Goal: Information Seeking & Learning: Learn about a topic

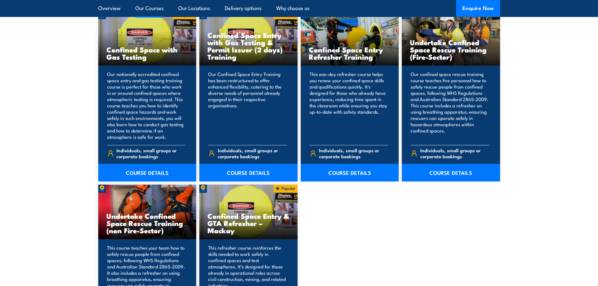
scroll to position [471, 0]
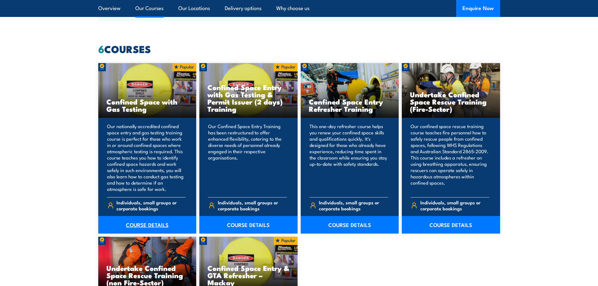
click at [154, 219] on link "COURSE DETAILS" at bounding box center [147, 225] width 98 height 18
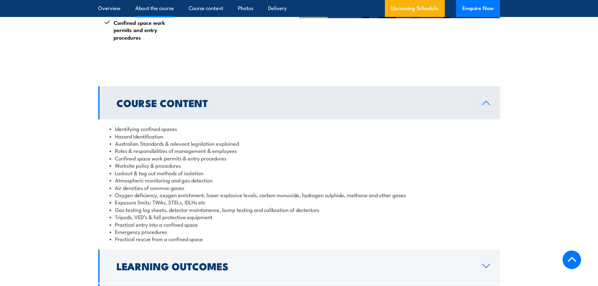
scroll to position [471, 0]
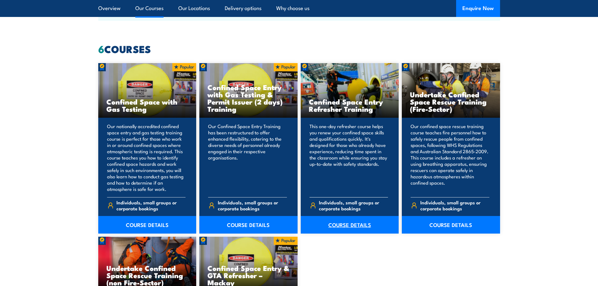
click at [351, 224] on link "COURSE DETAILS" at bounding box center [350, 225] width 98 height 18
